Goal: Transaction & Acquisition: Purchase product/service

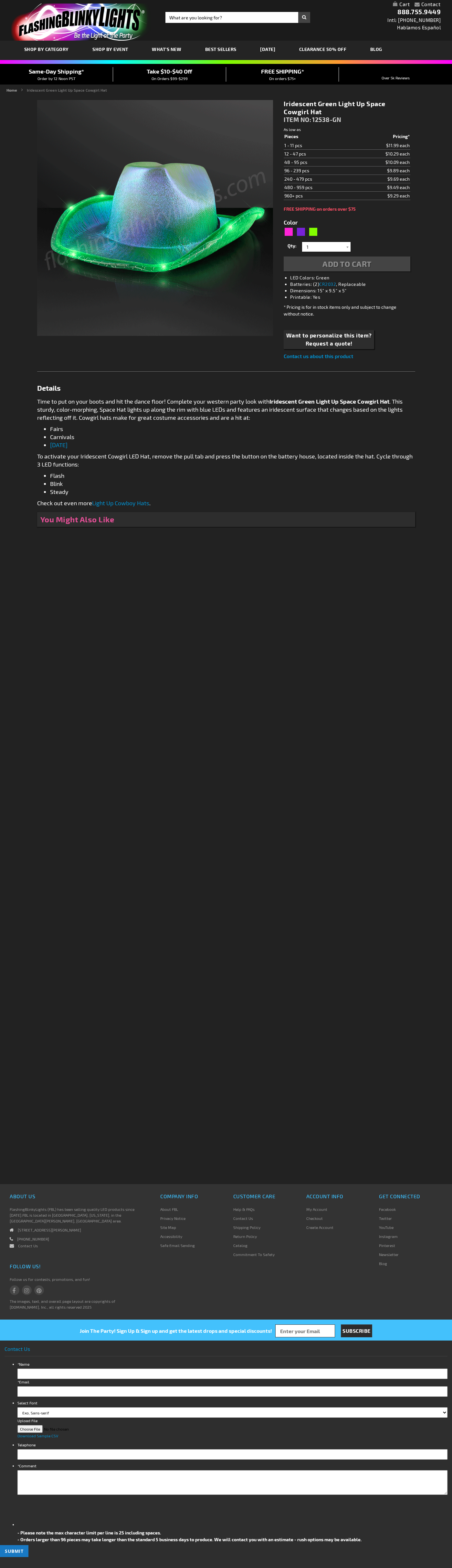
type input "5648"
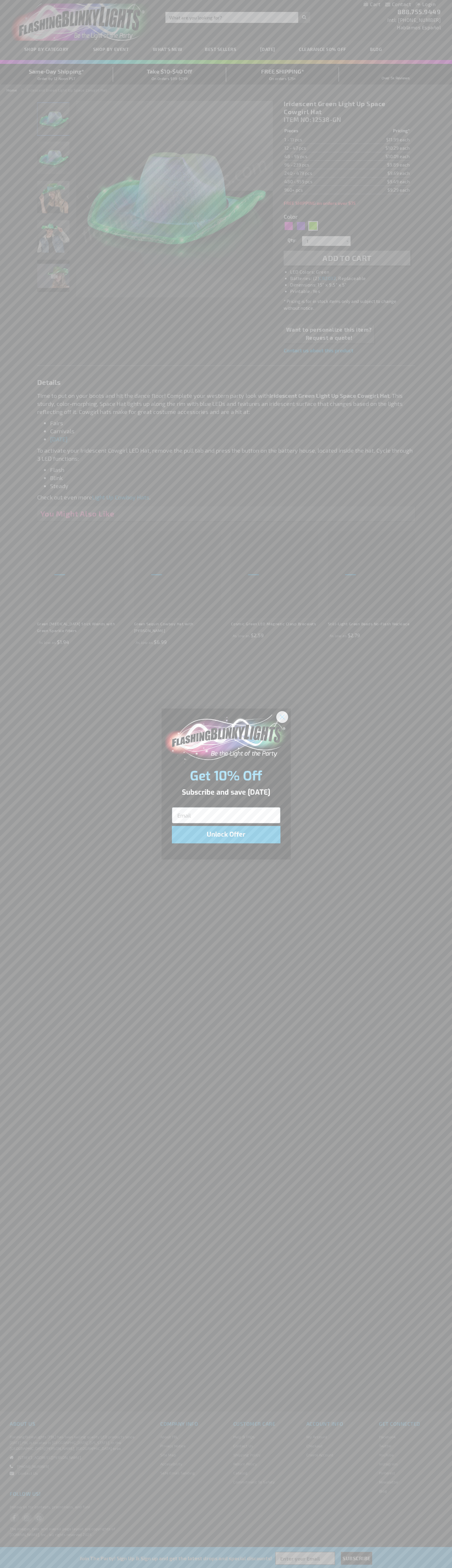
click at [282, 716] on icon "Close dialog" at bounding box center [281, 716] width 4 height 4
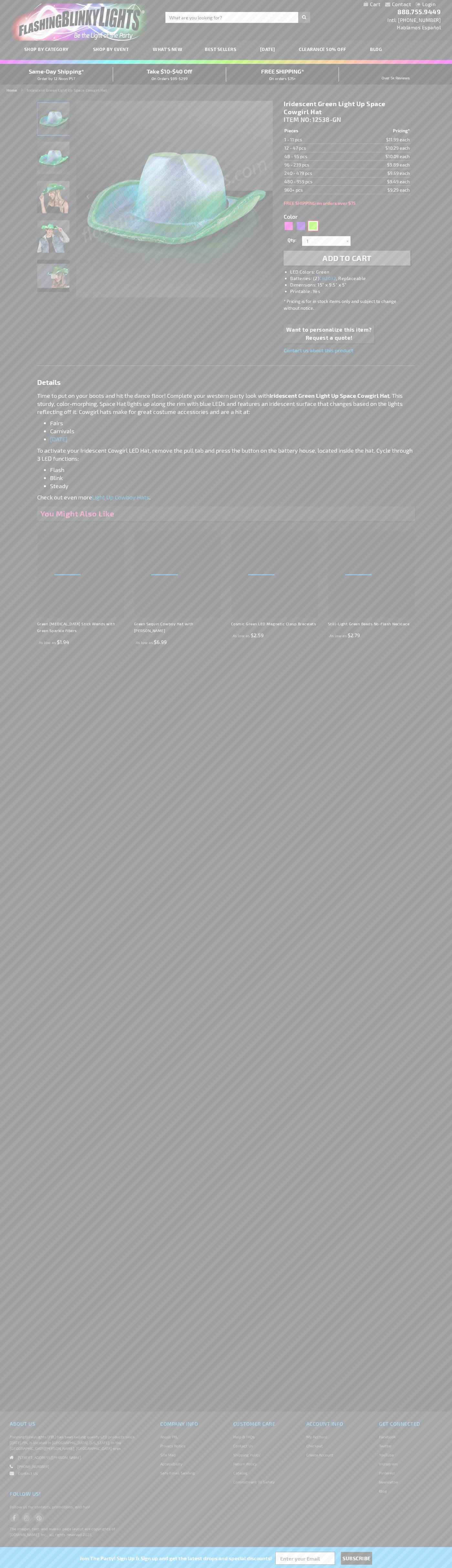
click at [313, 226] on div "Green" at bounding box center [313, 226] width 10 height 10
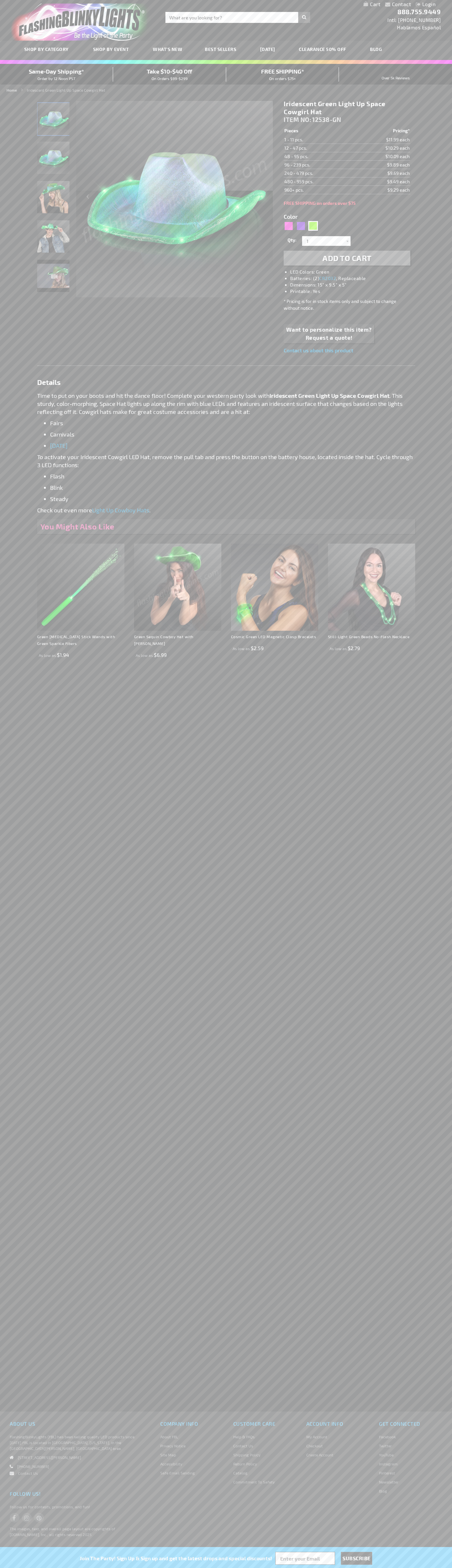
click at [347, 258] on span "Add to Cart" at bounding box center [347, 257] width 49 height 9
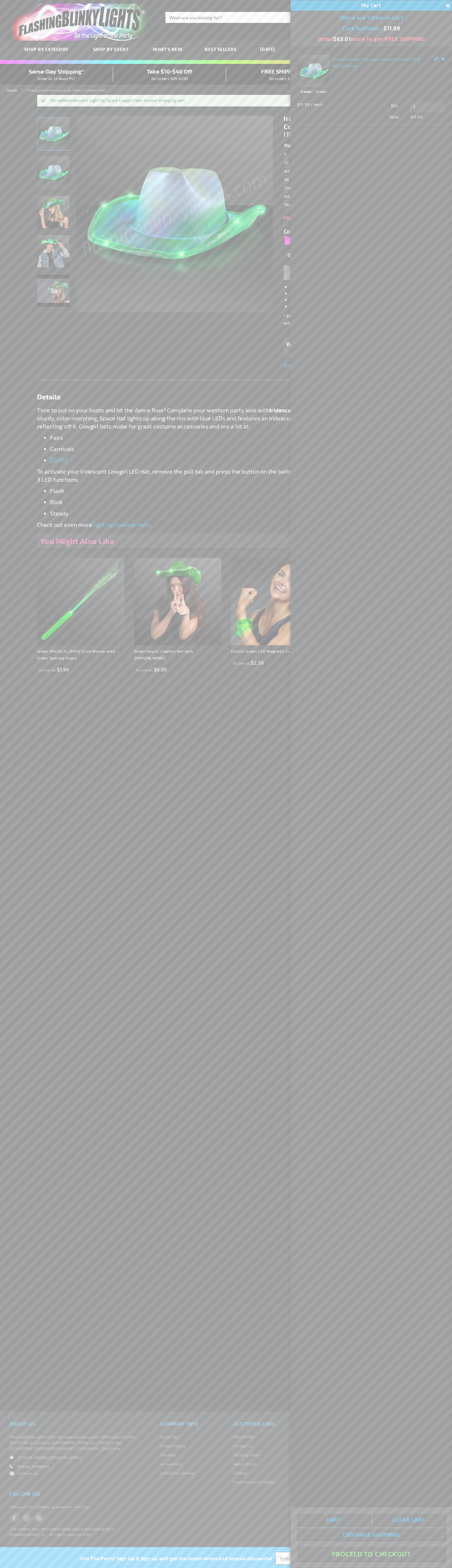
click at [371, 1554] on button "Proceed To Checkout" at bounding box center [371, 1554] width 148 height 15
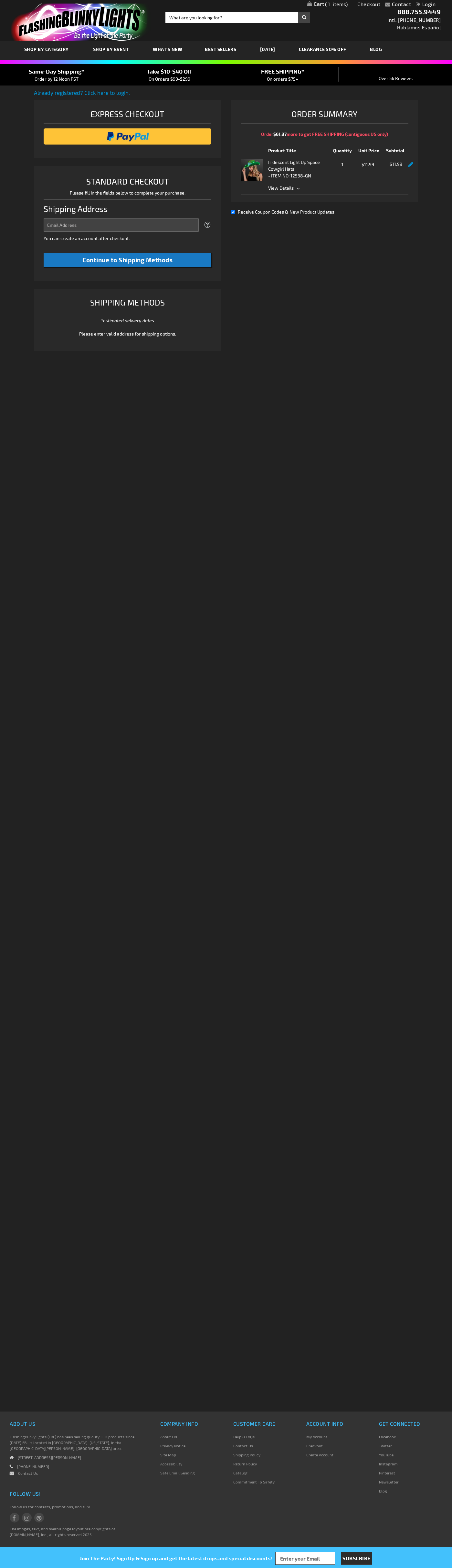
select select "US"
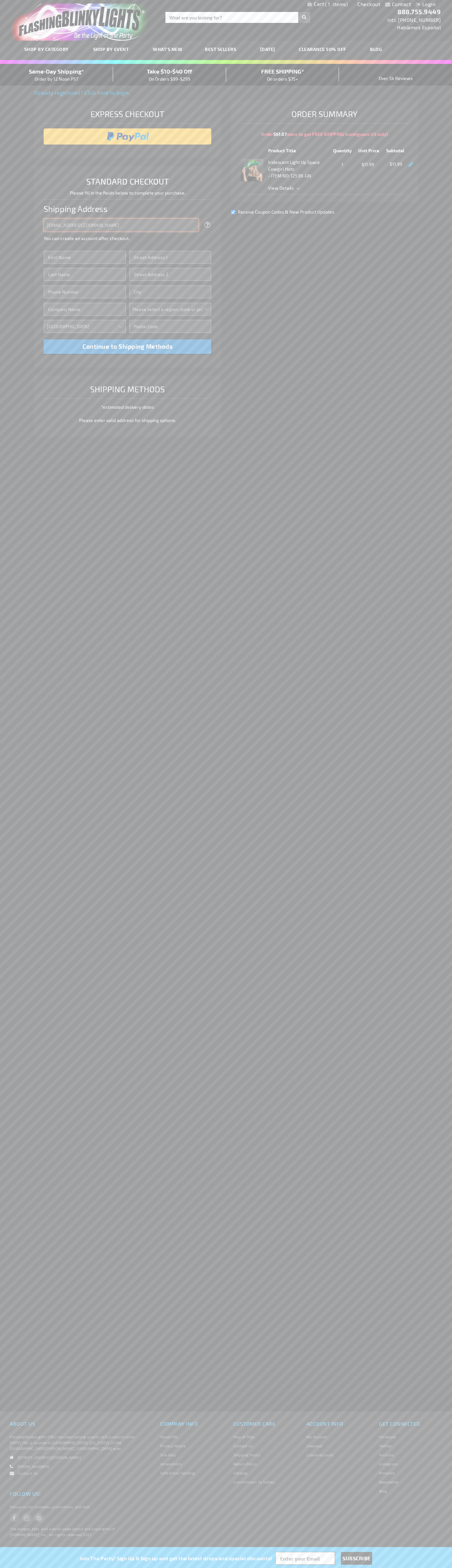
type input "johnsmith005@storebotmail.joonix.net"
type input "John"
type input "201 Colorado St"
type input "First floor"
type input "austin"
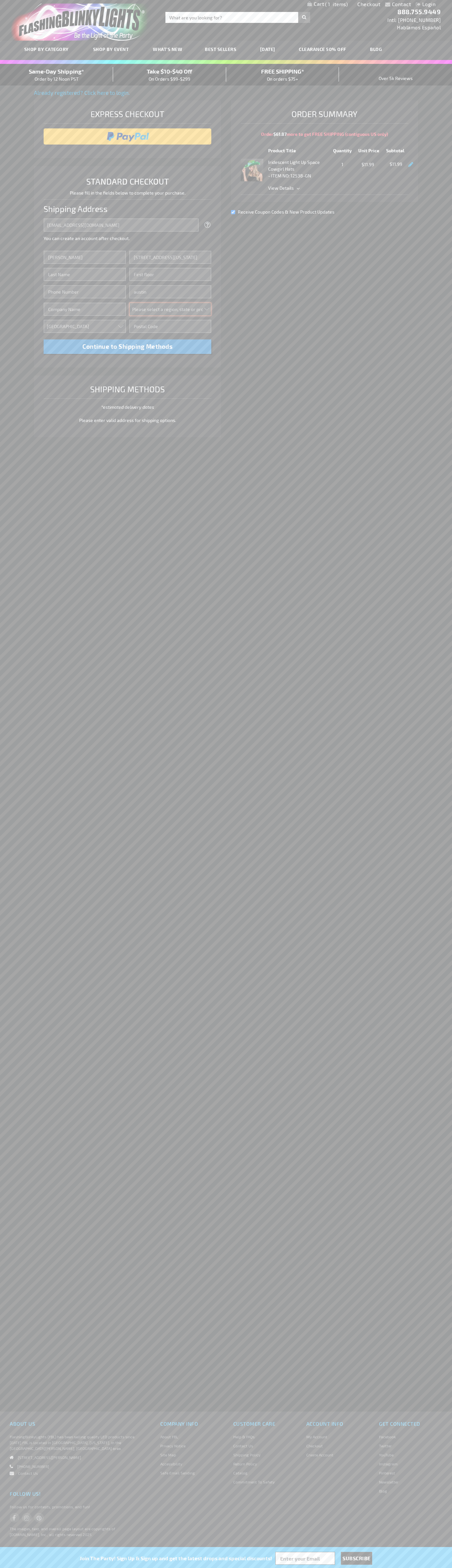
select select "57"
type input "78701"
type input "Smith"
type input "6502530000"
type input "John Smith"
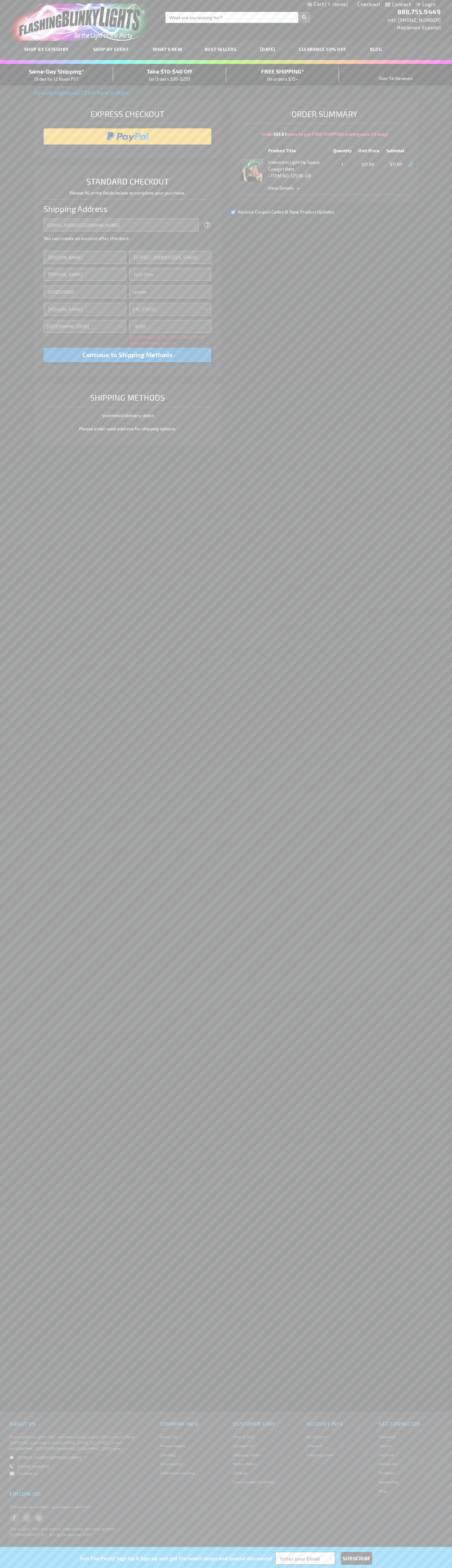
click at [57, 75] on div "Same-Day Shipping* Order by 12 Noon PST" at bounding box center [57, 74] width 113 height 15
click at [127, 136] on input "image" at bounding box center [127, 136] width 161 height 13
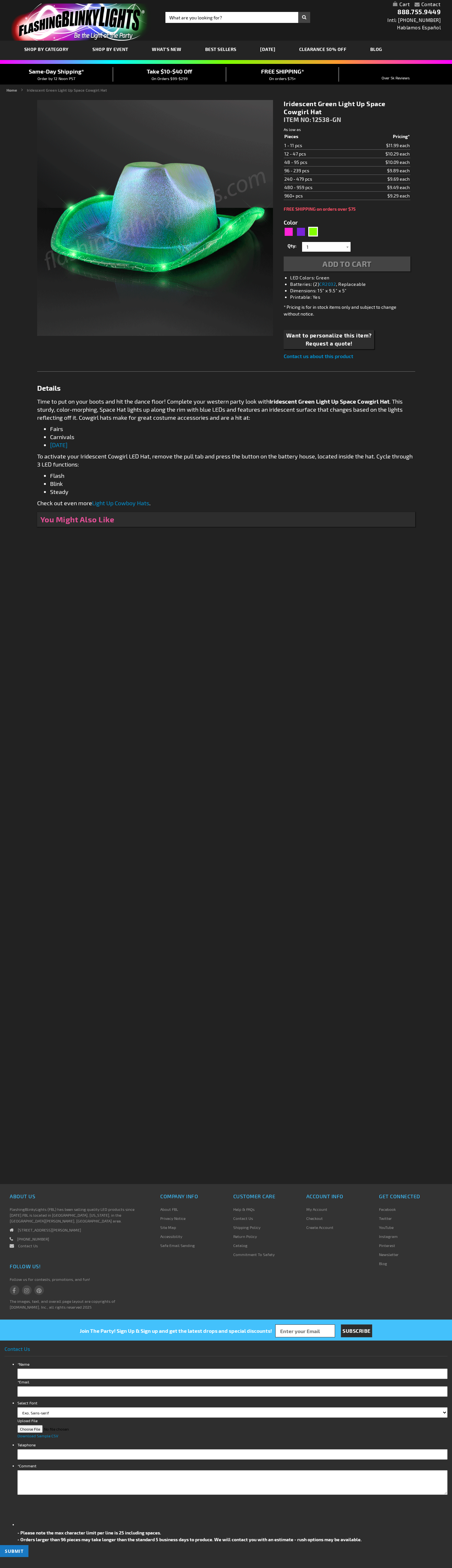
type input "5648"
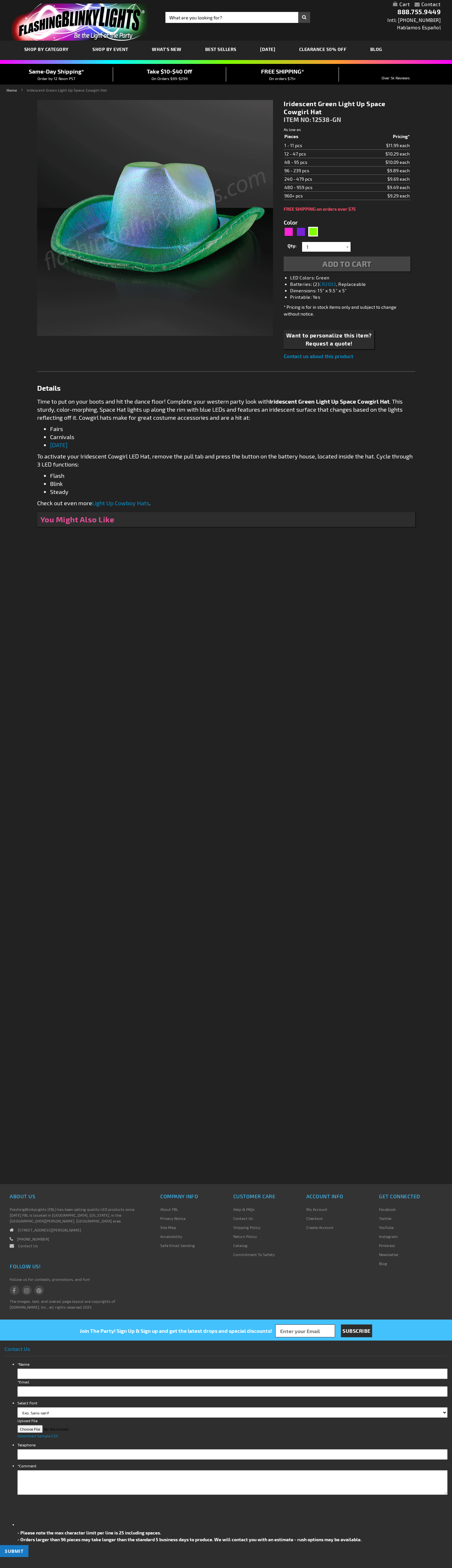
type input "5648"
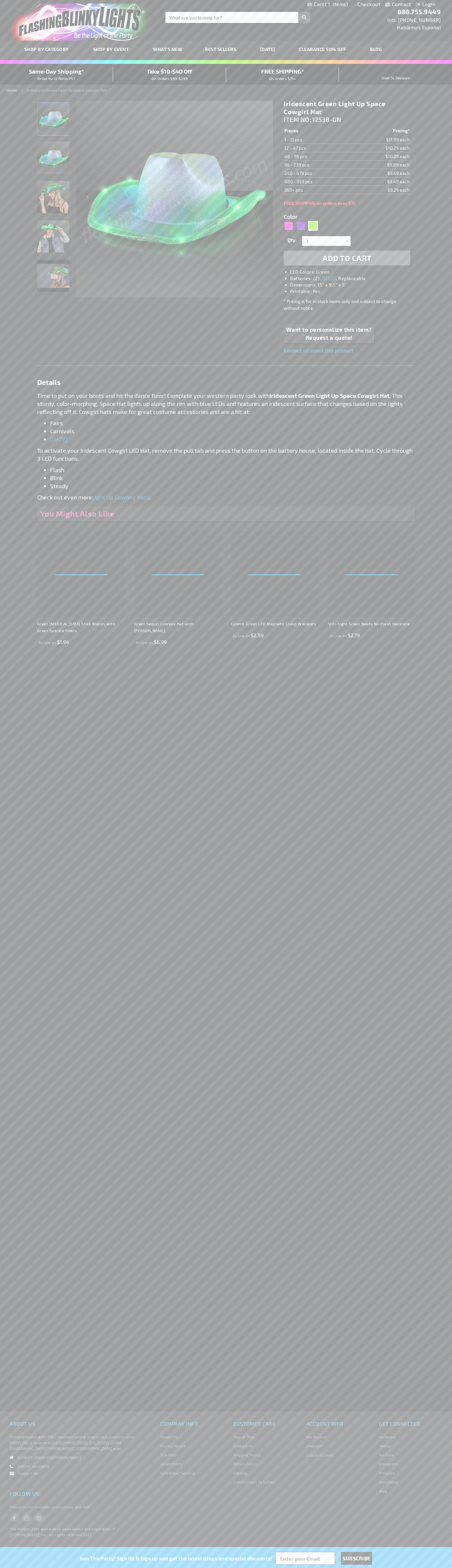
click at [327, 4] on span "1" at bounding box center [336, 4] width 23 height 6
